Goal: Task Accomplishment & Management: Use online tool/utility

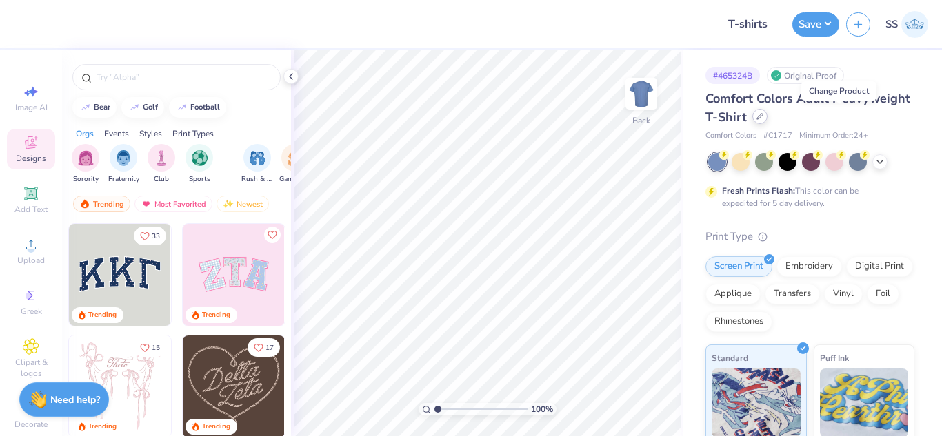
click at [767, 116] on div at bounding box center [759, 116] width 15 height 15
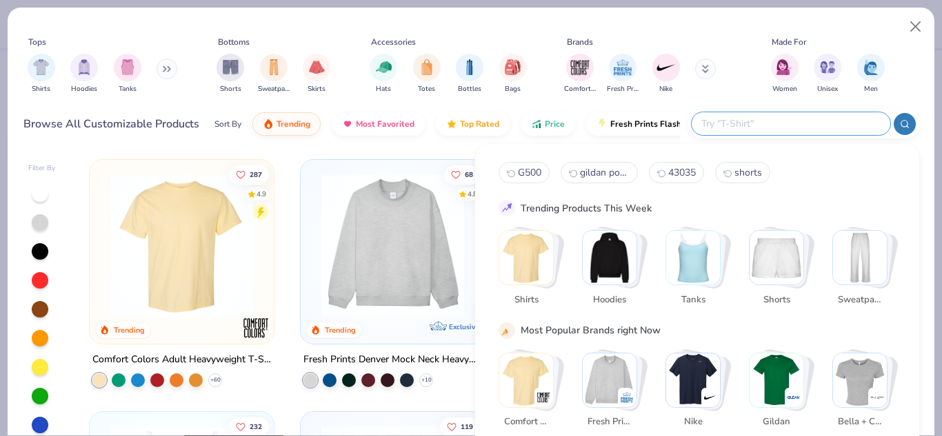
click at [796, 128] on input "text" at bounding box center [790, 124] width 181 height 16
type input "43035"
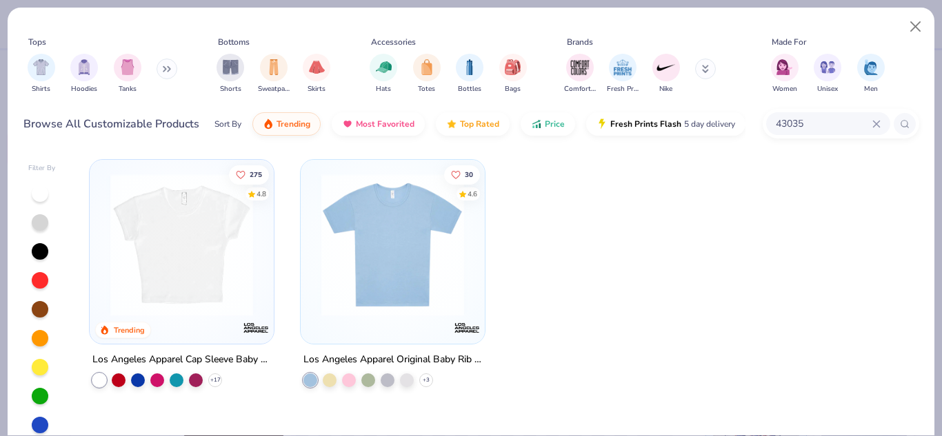
click at [245, 204] on img at bounding box center [181, 245] width 157 height 143
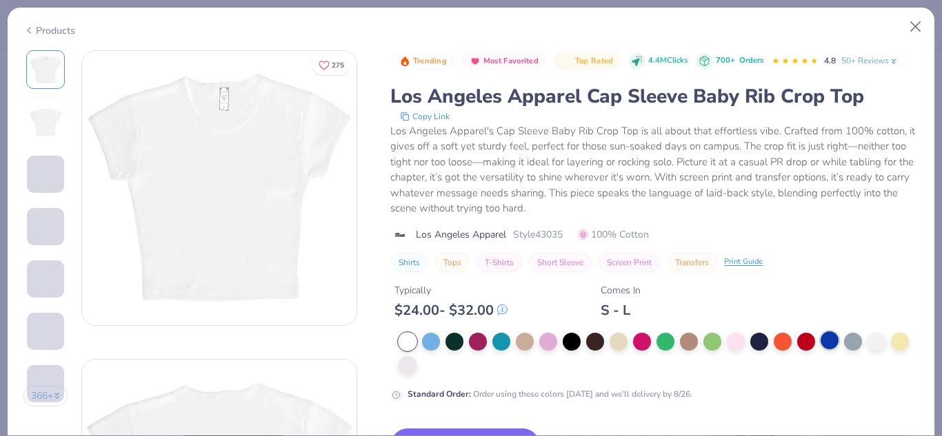
click at [835, 344] on div at bounding box center [830, 341] width 18 height 18
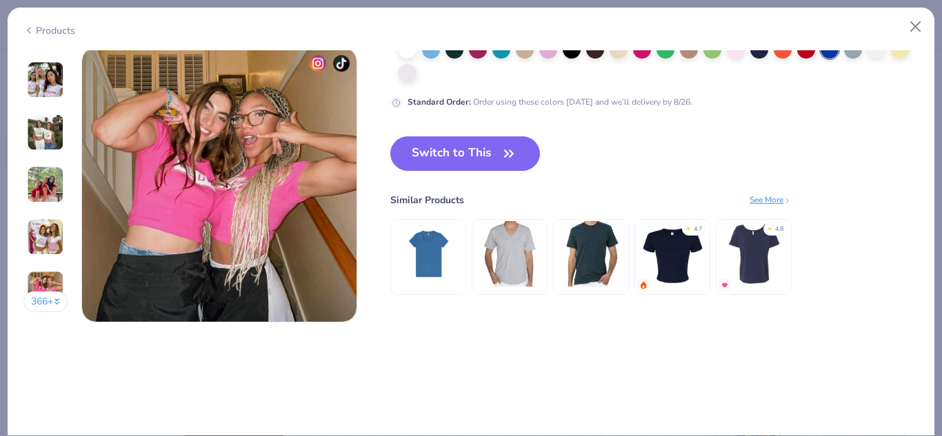
scroll to position [1876, 0]
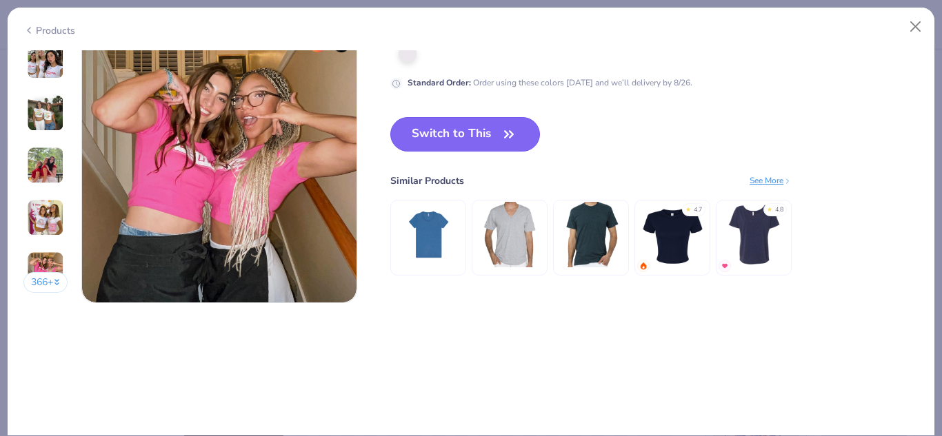
click at [462, 148] on button "Switch to This" at bounding box center [465, 134] width 150 height 34
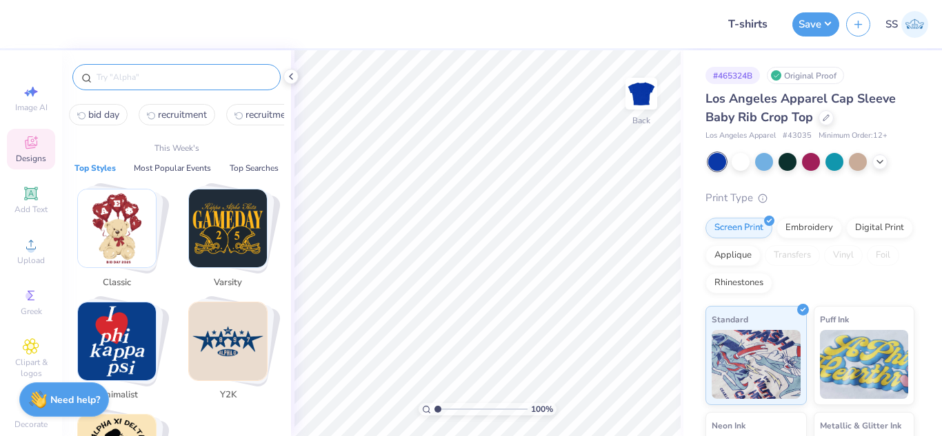
click at [217, 73] on input "text" at bounding box center [183, 77] width 177 height 14
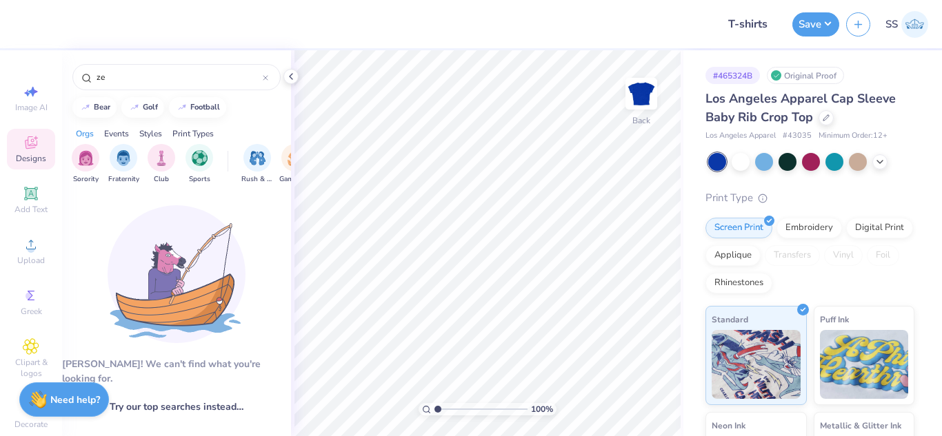
type input "z"
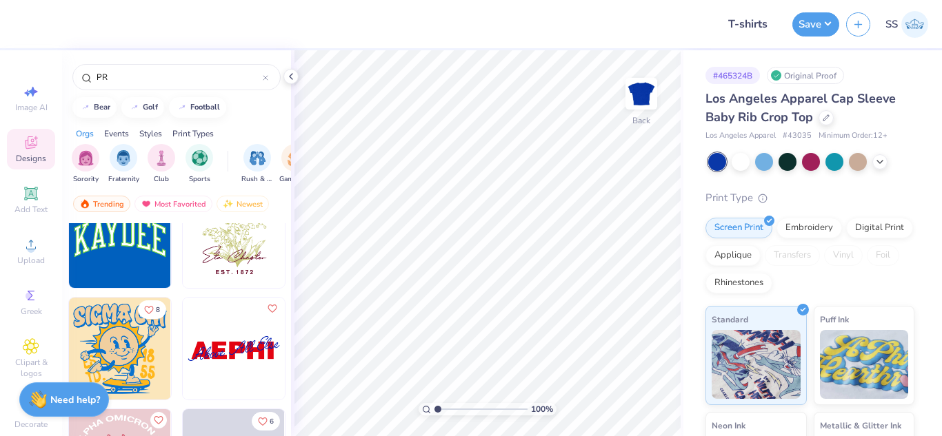
scroll to position [1500, 0]
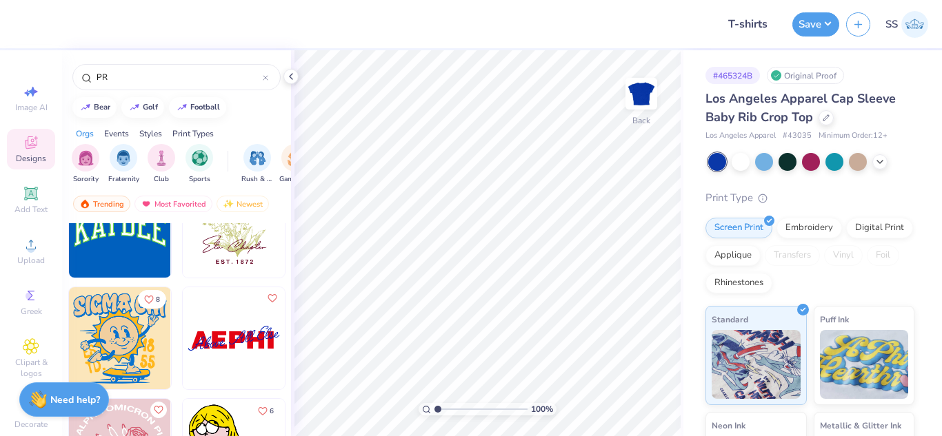
type input "PR"
click at [125, 249] on img at bounding box center [120, 227] width 102 height 102
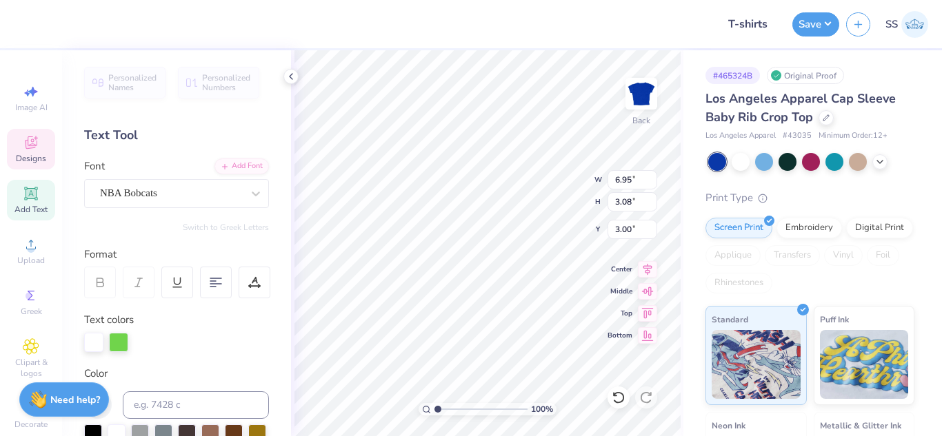
scroll to position [11, 3]
type textarea "Zeta phi beta"
type input "3.00"
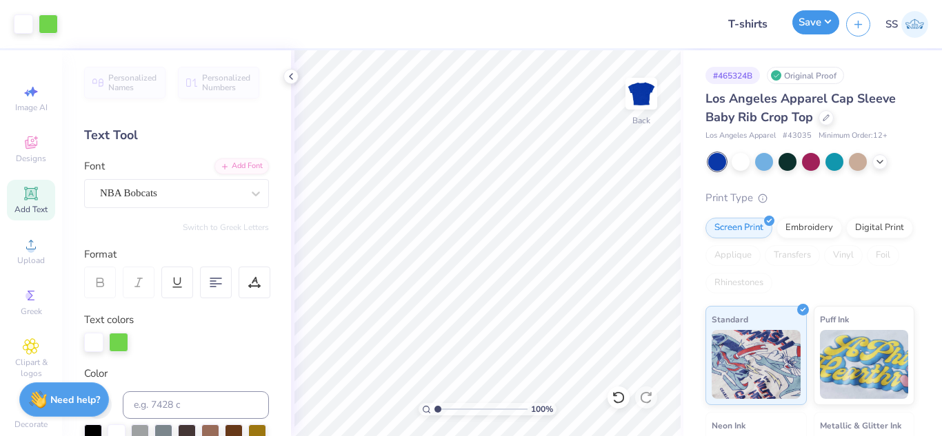
click at [805, 21] on button "Save" at bounding box center [815, 22] width 47 height 24
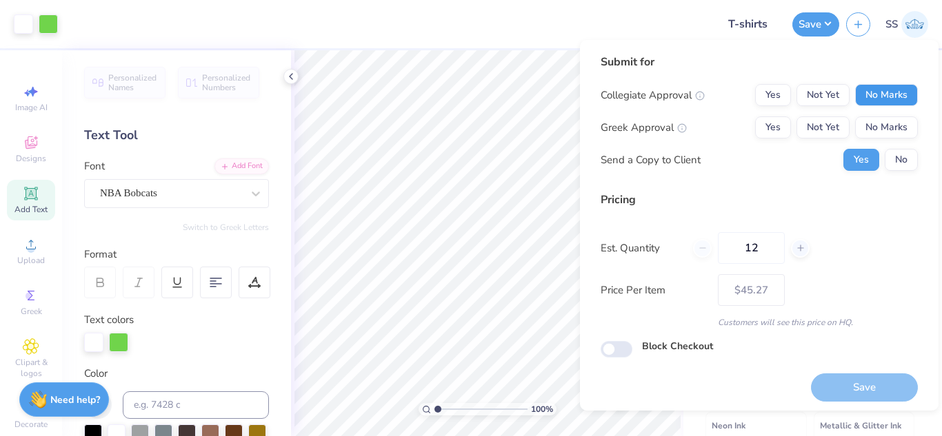
click at [873, 84] on button "No Marks" at bounding box center [886, 95] width 63 height 22
click at [798, 128] on button "Not Yet" at bounding box center [822, 128] width 53 height 22
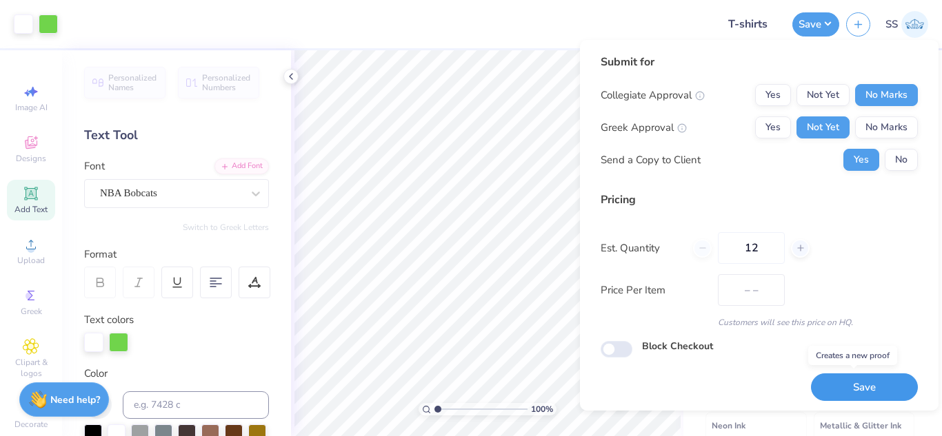
click at [848, 376] on button "Save" at bounding box center [864, 388] width 107 height 28
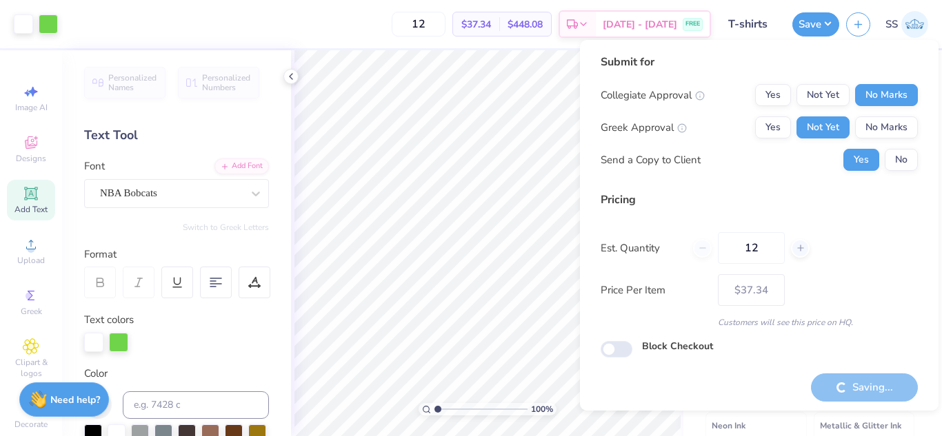
type input "– –"
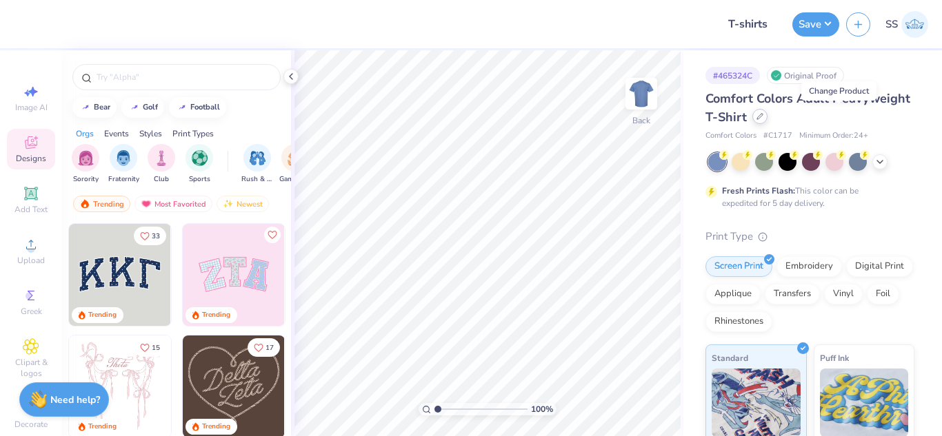
click at [763, 117] on icon at bounding box center [759, 116] width 7 height 7
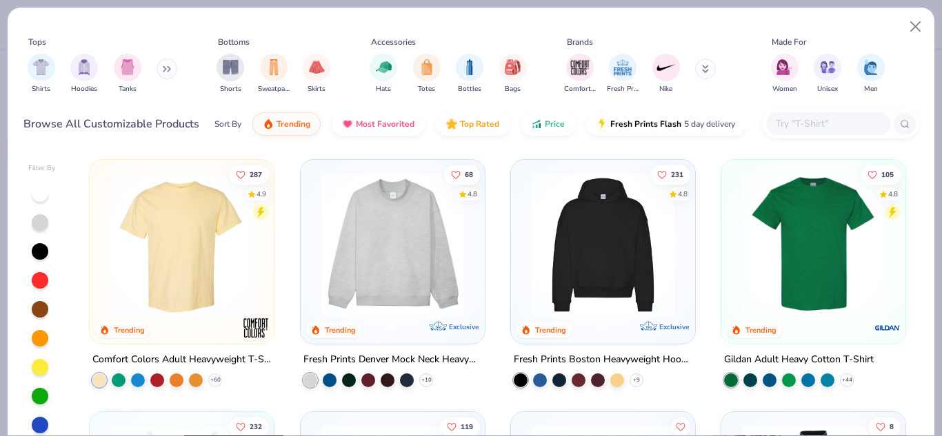
click at [797, 125] on input "text" at bounding box center [827, 124] width 106 height 16
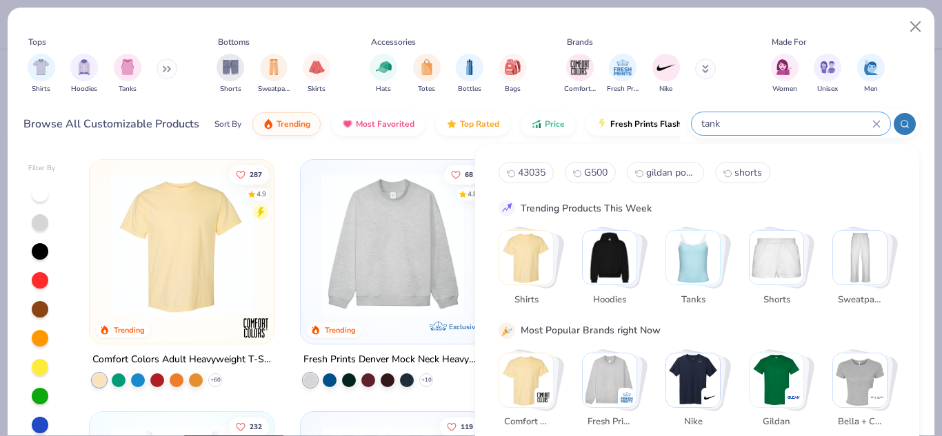
type input "tank"
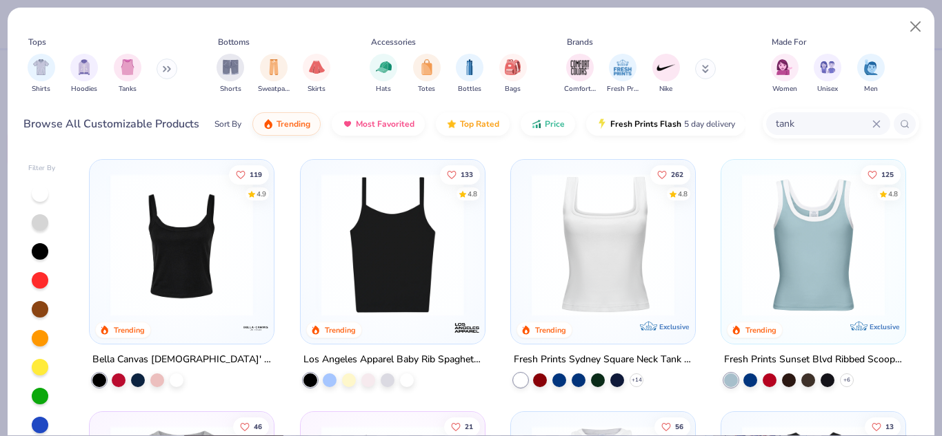
click at [350, 254] on img at bounding box center [392, 245] width 157 height 143
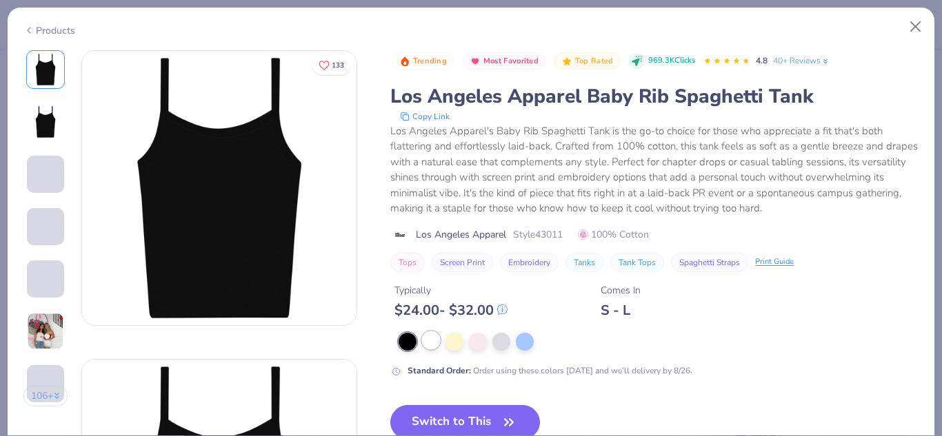
click at [430, 346] on div at bounding box center [431, 341] width 18 height 18
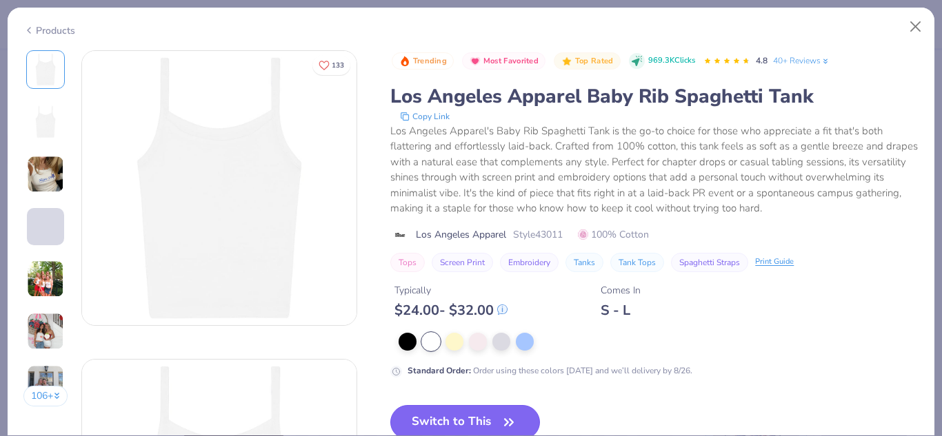
click at [441, 415] on button "Switch to This" at bounding box center [465, 422] width 150 height 34
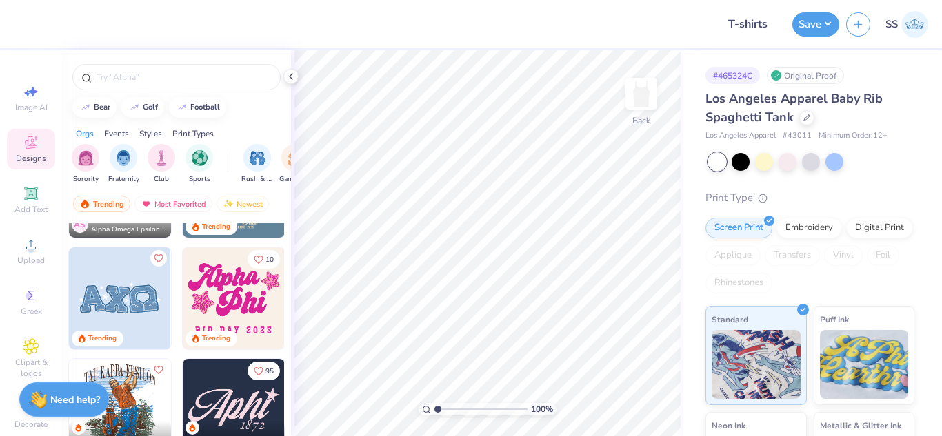
scroll to position [1449, 0]
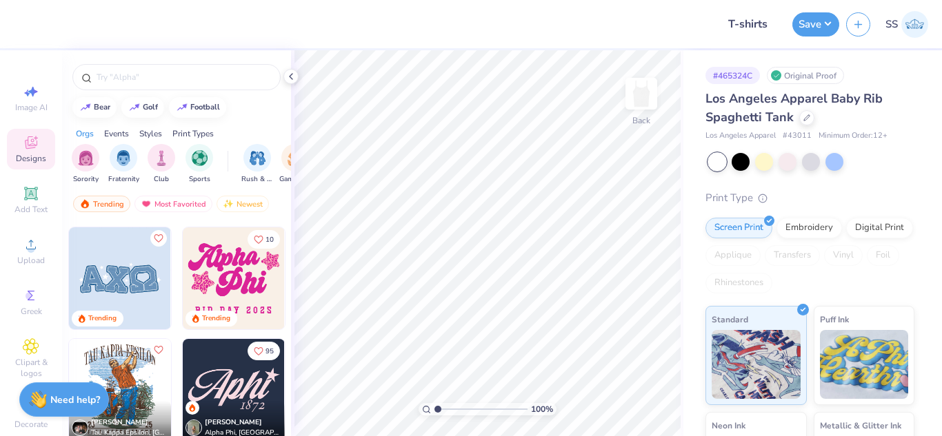
click at [263, 299] on img at bounding box center [234, 279] width 102 height 102
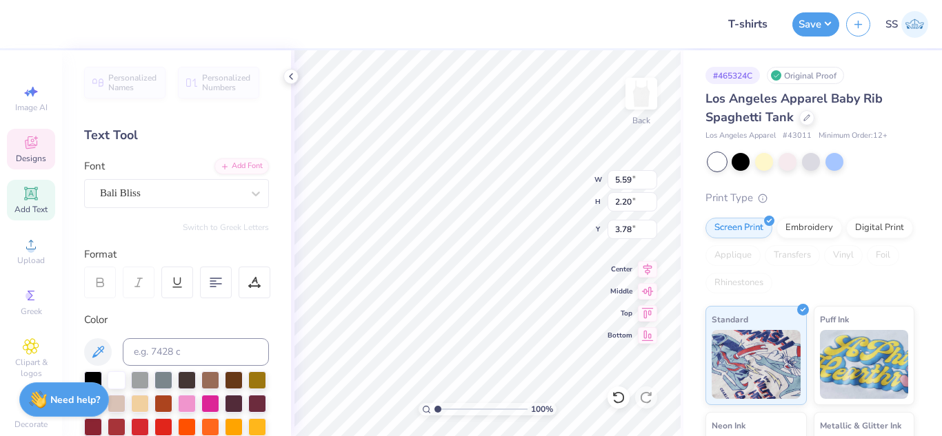
scroll to position [12, 2]
type textarea "Zeta"
type input "2.79"
type input "3.96"
type input "2.29"
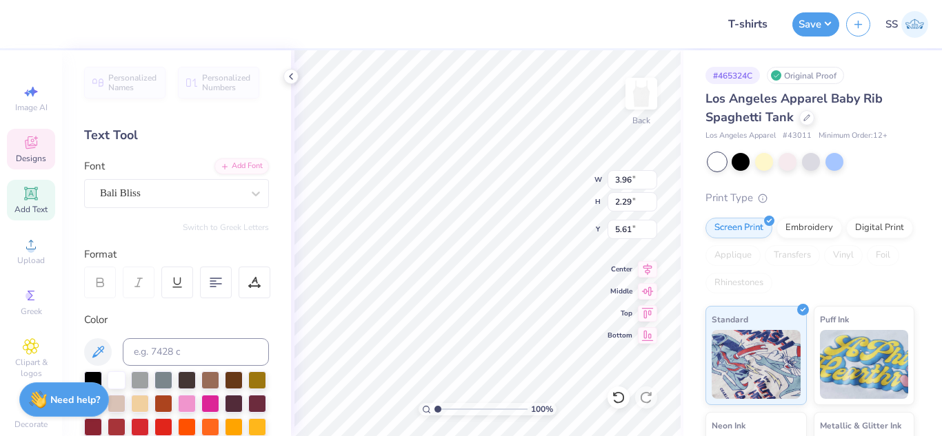
type input "4.21"
type input "3.71"
type input "2.15"
type input "4.35"
type input "6.50"
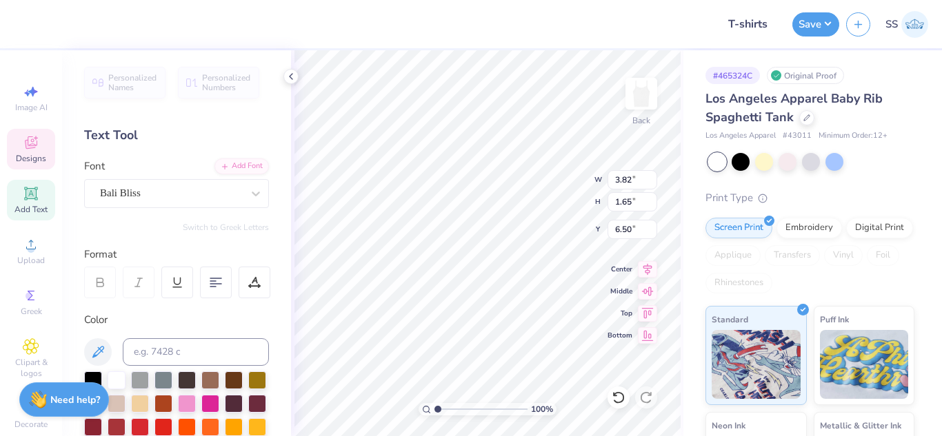
type textarea "Beta"
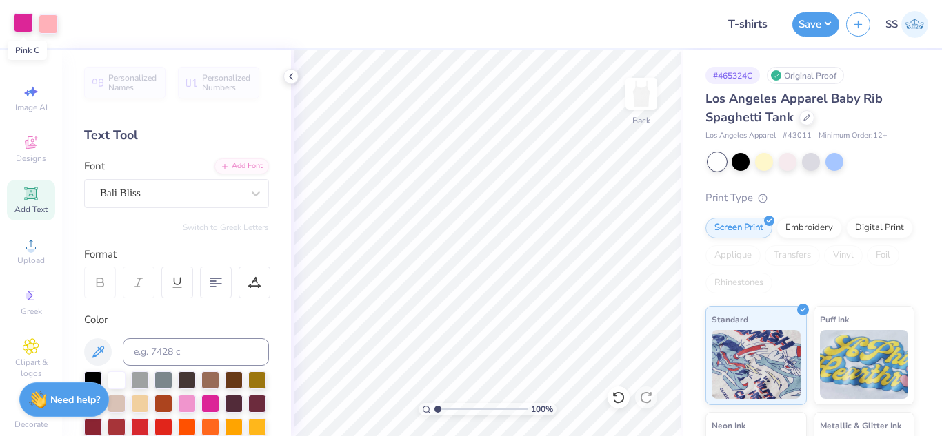
click at [31, 19] on div at bounding box center [23, 22] width 19 height 19
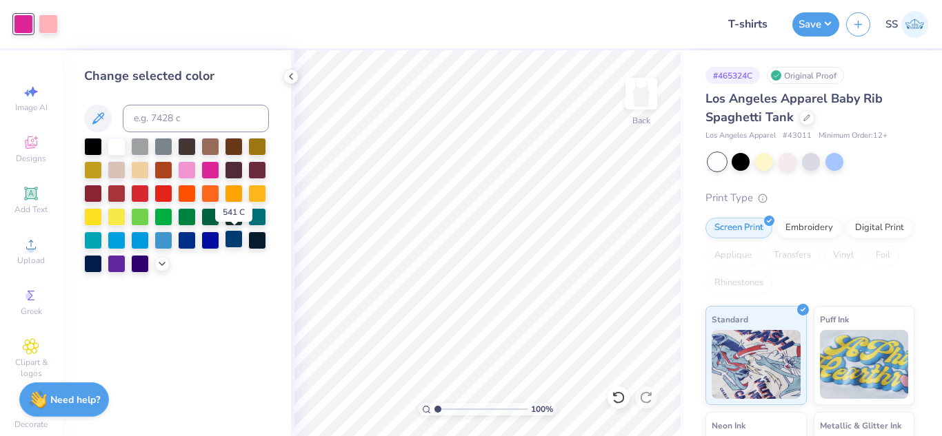
click at [238, 240] on div at bounding box center [234, 239] width 18 height 18
click at [52, 25] on div at bounding box center [48, 22] width 19 height 19
click at [114, 245] on div at bounding box center [117, 239] width 18 height 18
click at [134, 244] on div at bounding box center [140, 239] width 18 height 18
click at [166, 266] on icon at bounding box center [162, 262] width 11 height 11
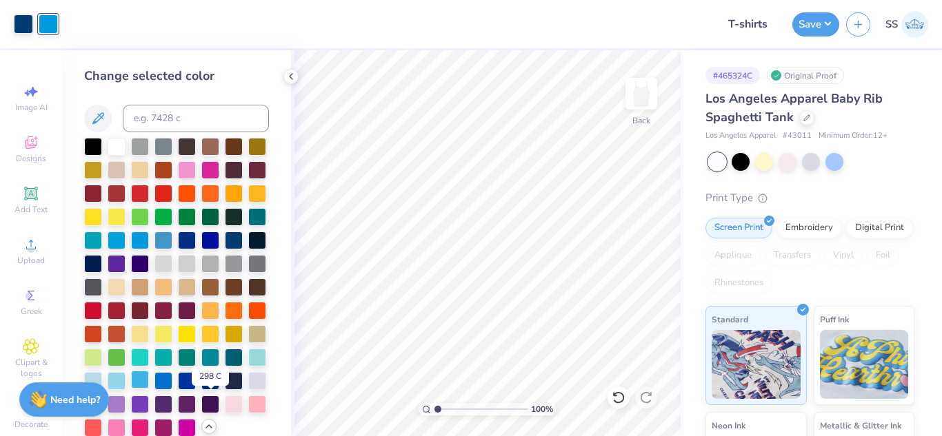
click at [149, 389] on div at bounding box center [140, 380] width 18 height 18
click at [809, 19] on button "Save" at bounding box center [815, 22] width 47 height 24
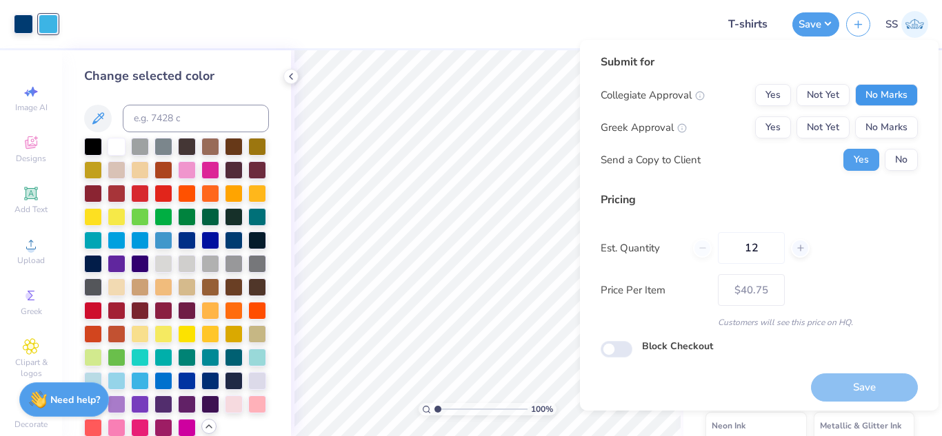
click at [876, 93] on button "No Marks" at bounding box center [886, 95] width 63 height 22
click at [818, 130] on button "Not Yet" at bounding box center [822, 128] width 53 height 22
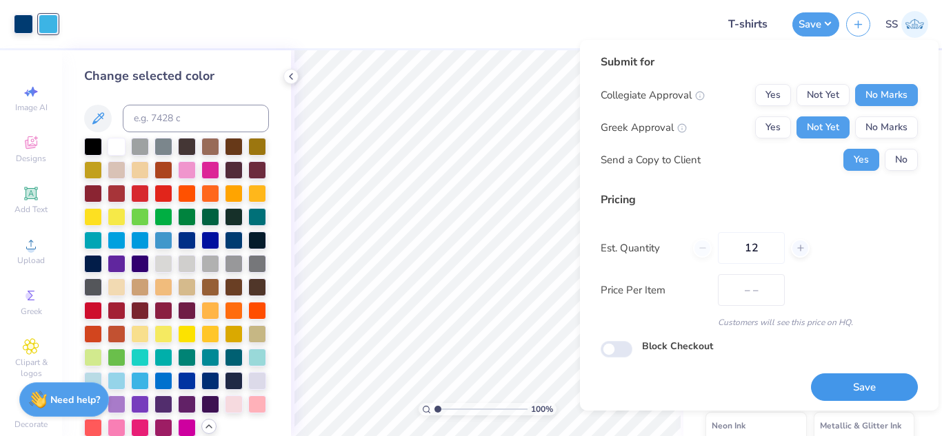
click at [865, 381] on button "Save" at bounding box center [864, 388] width 107 height 28
type input "– –"
